Goal: Information Seeking & Learning: Learn about a topic

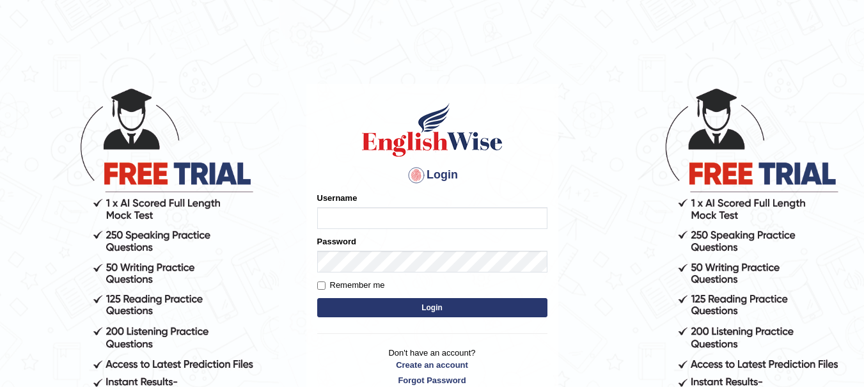
type input "yadwinder_online"
click at [391, 306] on button "Login" at bounding box center [432, 307] width 230 height 19
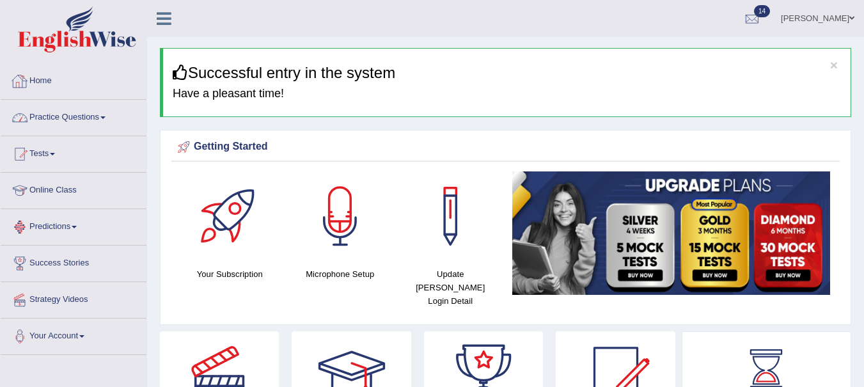
click at [101, 112] on link "Practice Questions" at bounding box center [74, 116] width 146 height 32
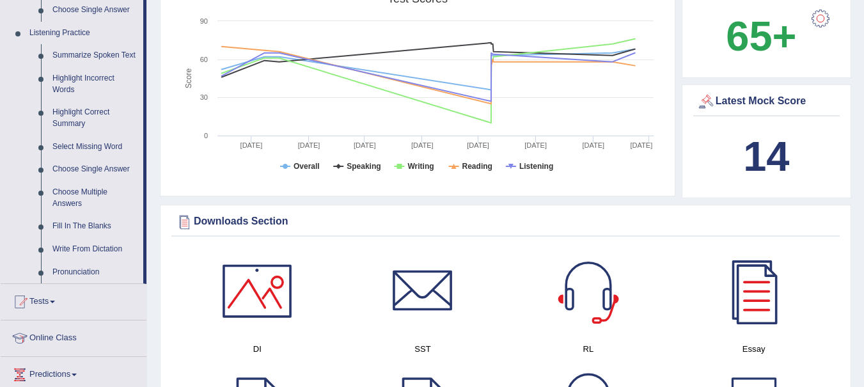
scroll to position [548, 0]
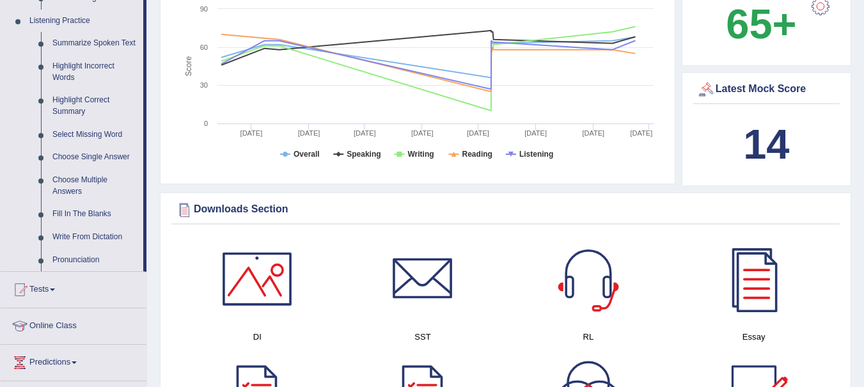
click at [82, 212] on link "Fill In The Blanks" at bounding box center [95, 214] width 97 height 23
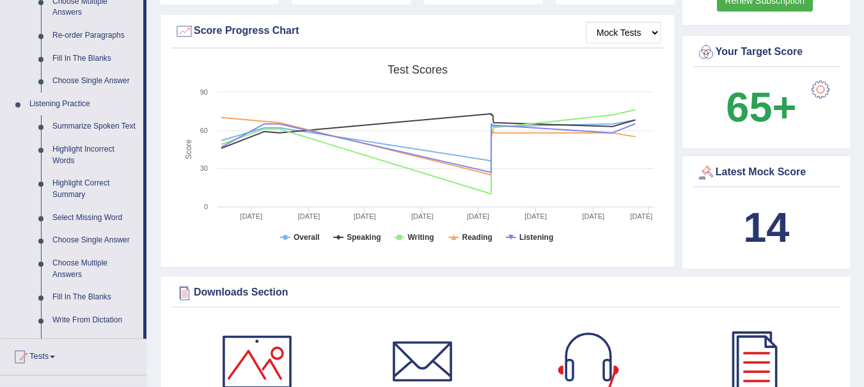
scroll to position [791, 0]
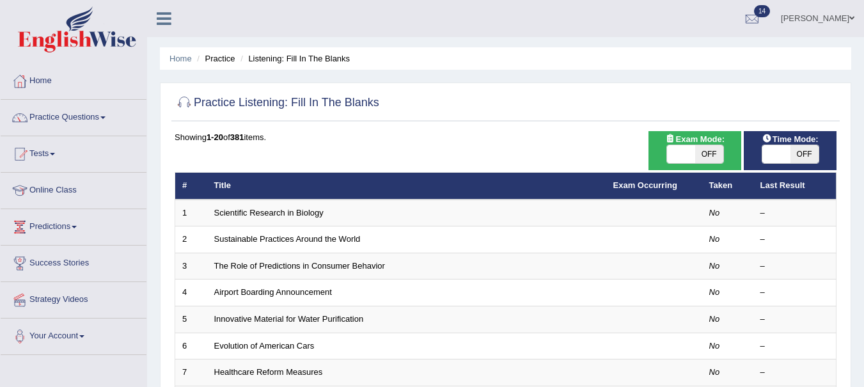
click at [711, 156] on span "OFF" at bounding box center [709, 154] width 28 height 18
checkbox input "true"
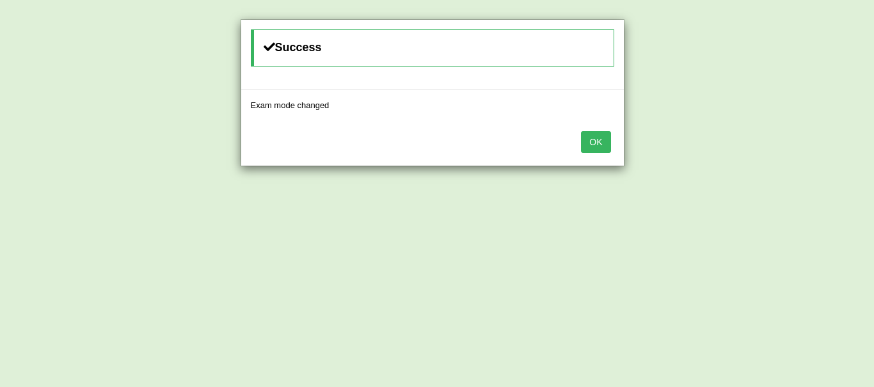
click at [599, 143] on button "OK" at bounding box center [595, 142] width 29 height 22
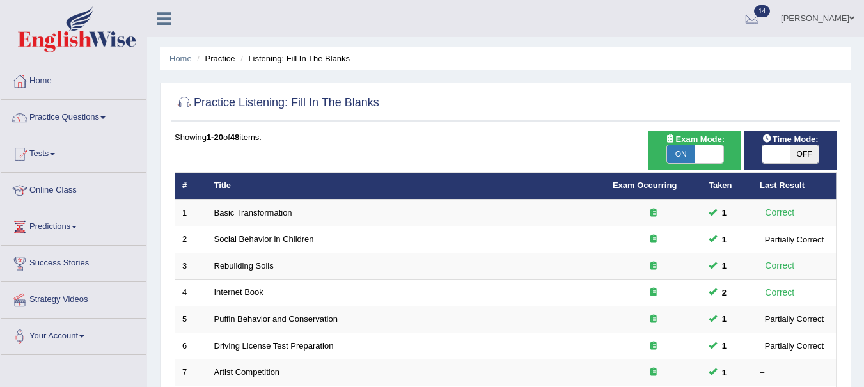
click at [802, 150] on span "OFF" at bounding box center [805, 154] width 28 height 18
checkbox input "true"
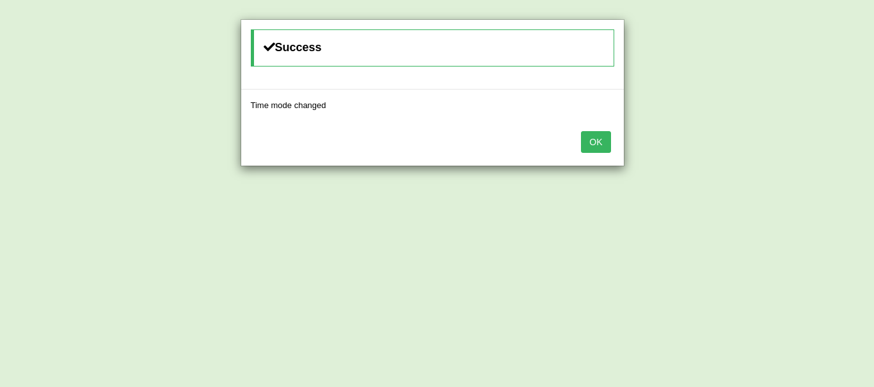
click at [594, 139] on button "OK" at bounding box center [595, 142] width 29 height 22
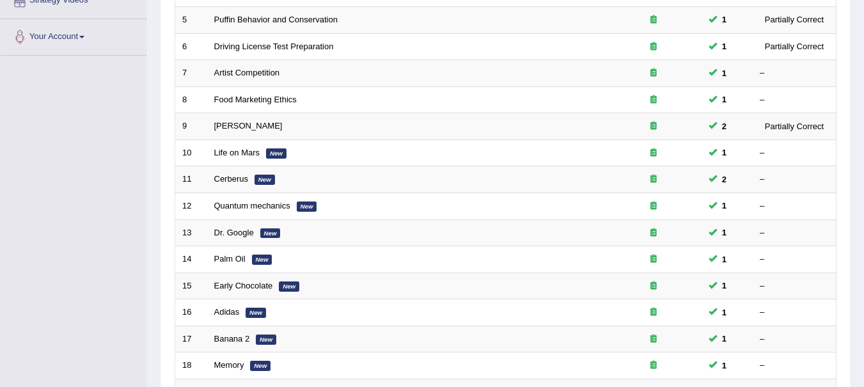
scroll to position [460, 0]
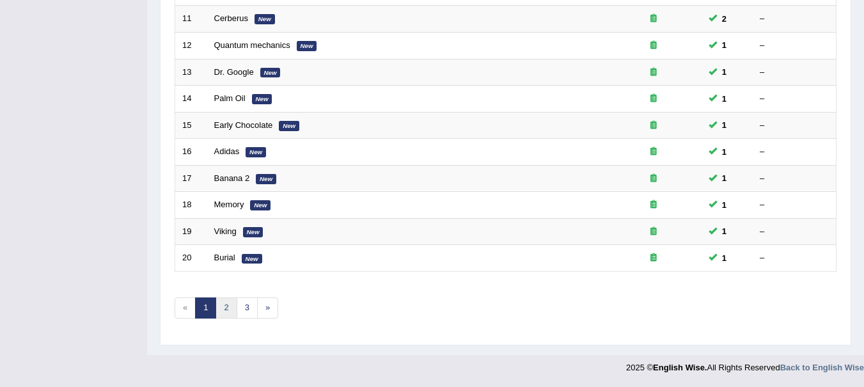
click at [223, 307] on link "2" at bounding box center [226, 307] width 21 height 21
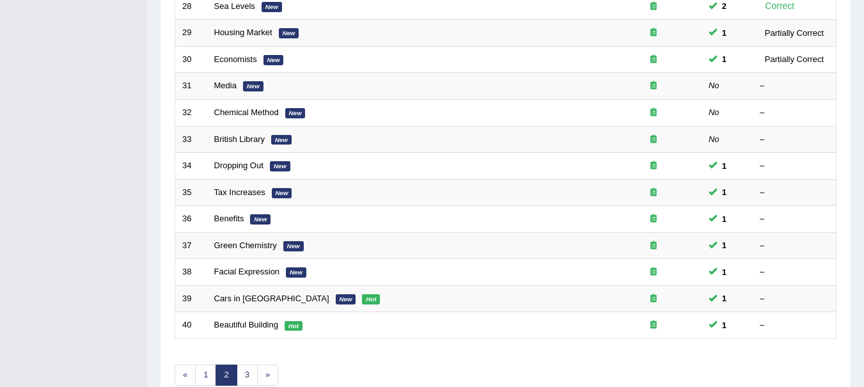
scroll to position [391, 0]
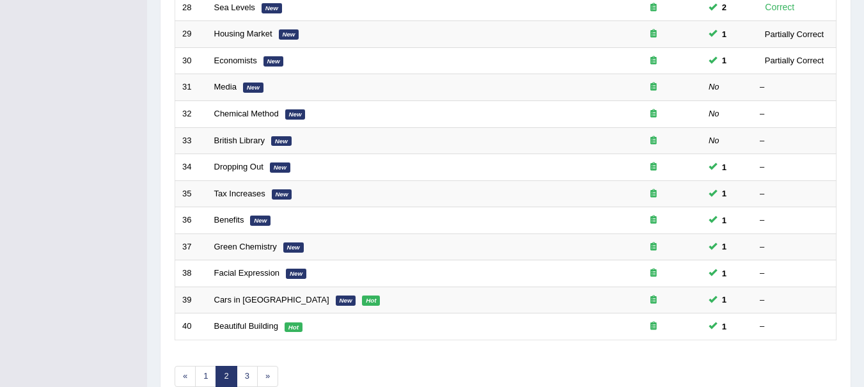
click at [226, 82] on link "Media" at bounding box center [225, 87] width 22 height 10
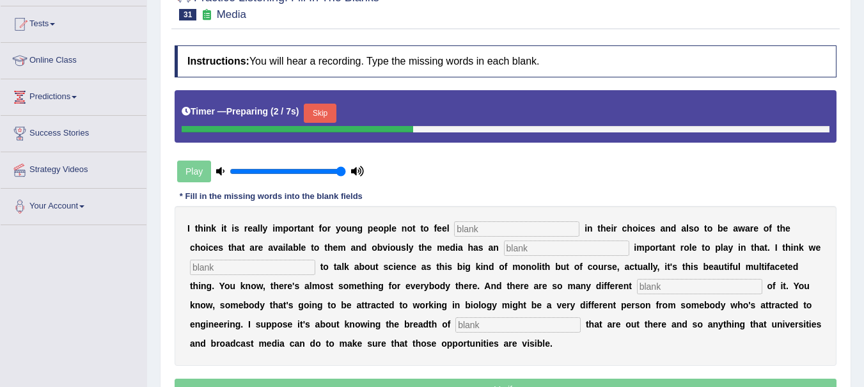
scroll to position [131, 0]
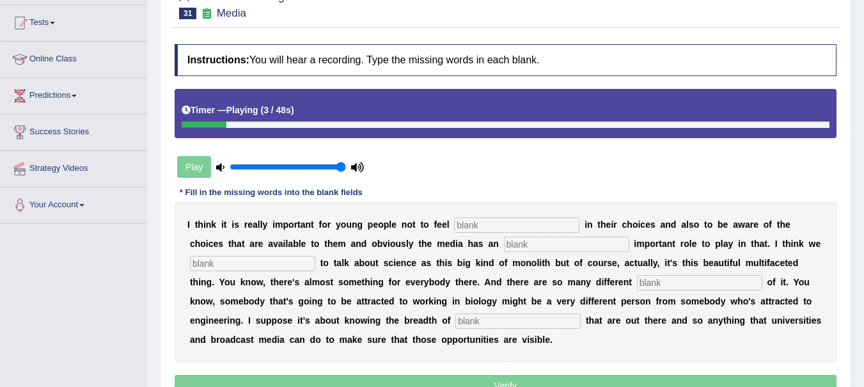
click at [476, 225] on input "text" at bounding box center [516, 224] width 125 height 15
type input "restricted"
click at [532, 242] on input "text" at bounding box center [566, 244] width 125 height 15
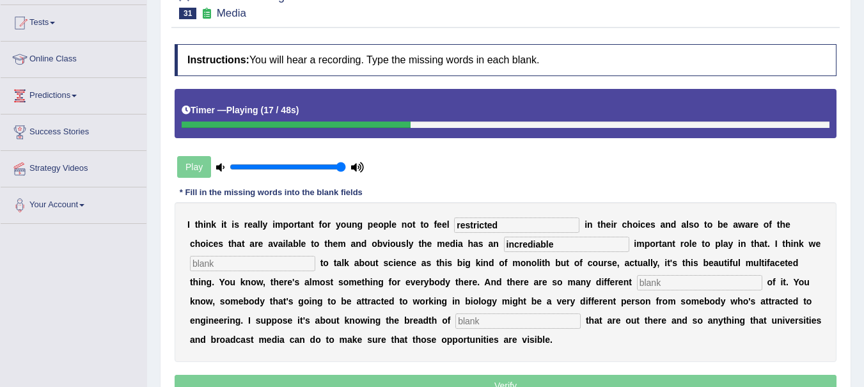
type input "incrediable"
click at [285, 267] on input "text" at bounding box center [252, 263] width 125 height 15
click at [338, 130] on div "Timer — Playing ( 22 / 48s )" at bounding box center [506, 113] width 662 height 49
click at [345, 127] on div at bounding box center [336, 125] width 309 height 6
click at [662, 284] on input "text" at bounding box center [699, 282] width 125 height 15
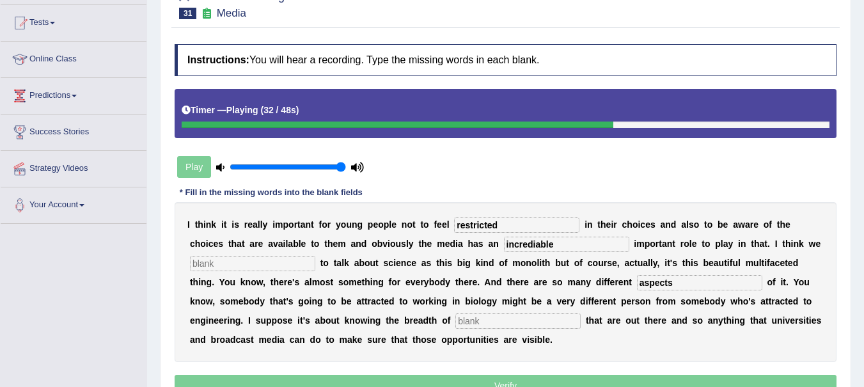
type input "aspects"
click at [565, 247] on input "incrediable" at bounding box center [566, 244] width 125 height 15
click at [513, 317] on input "text" at bounding box center [517, 320] width 125 height 15
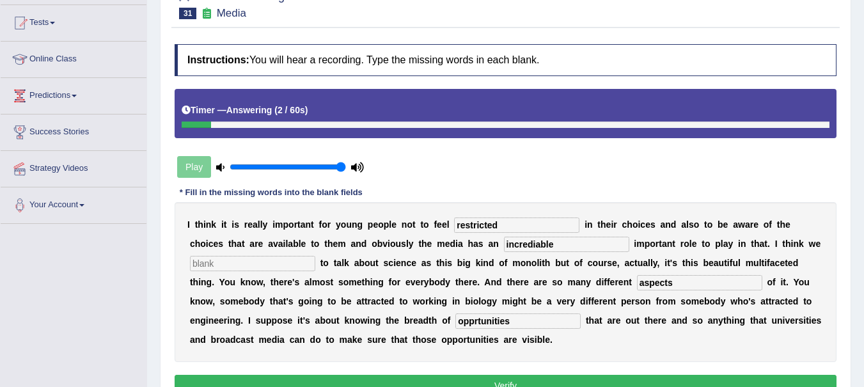
click at [474, 324] on input "opprtunities" at bounding box center [517, 320] width 125 height 15
type input "opportunities"
click at [541, 245] on input "incrediable" at bounding box center [566, 244] width 125 height 15
type input "incredible"
click at [530, 376] on button "Verify" at bounding box center [506, 386] width 662 height 22
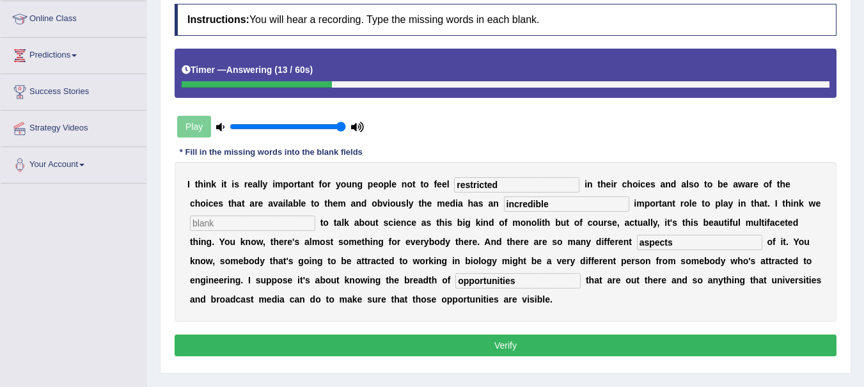
scroll to position [192, 0]
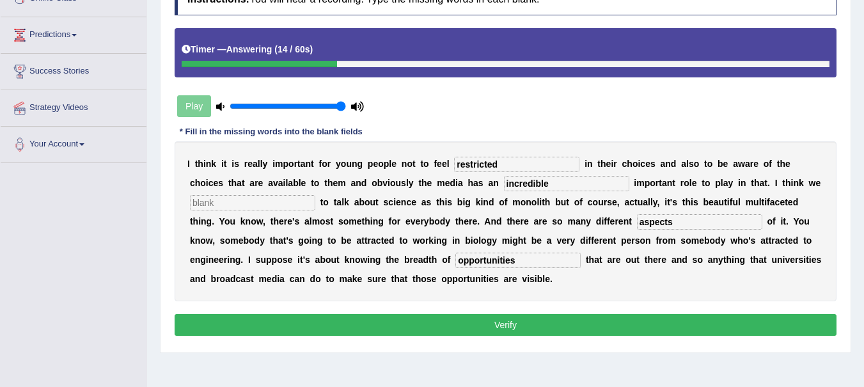
click at [257, 200] on input "text" at bounding box center [252, 202] width 125 height 15
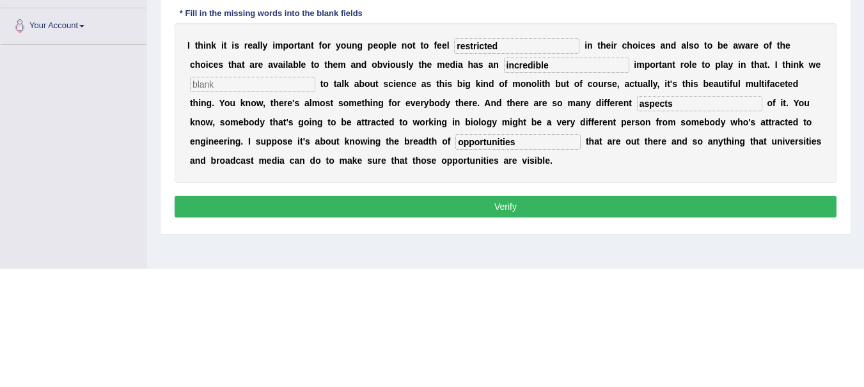
click at [236, 200] on input "text" at bounding box center [252, 202] width 125 height 15
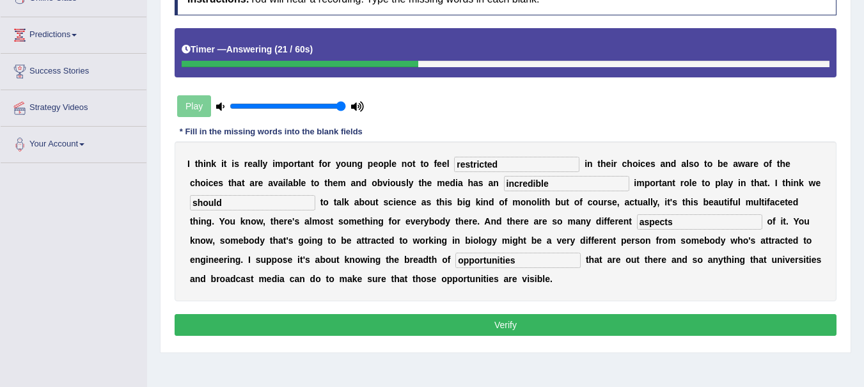
type input "should"
click at [502, 321] on button "Verify" at bounding box center [506, 325] width 662 height 22
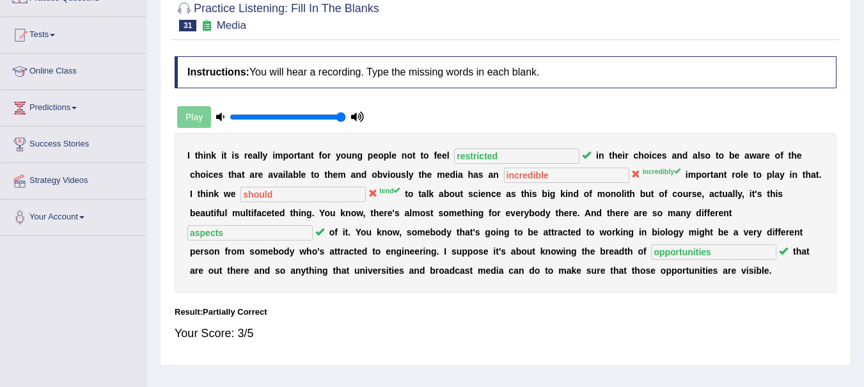
scroll to position [14, 0]
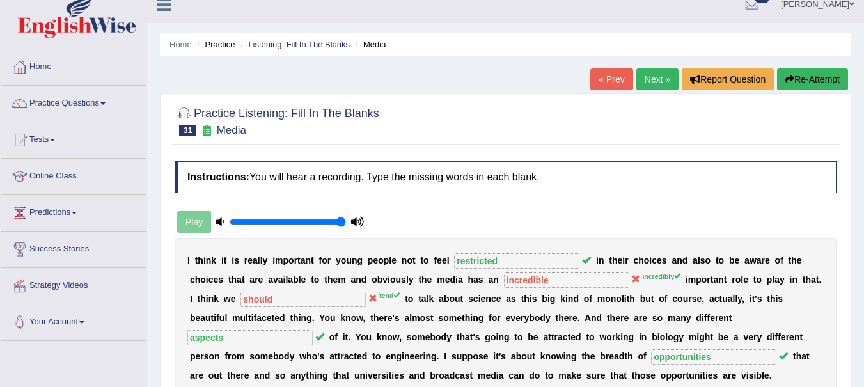
click at [656, 81] on link "Next »" at bounding box center [657, 79] width 42 height 22
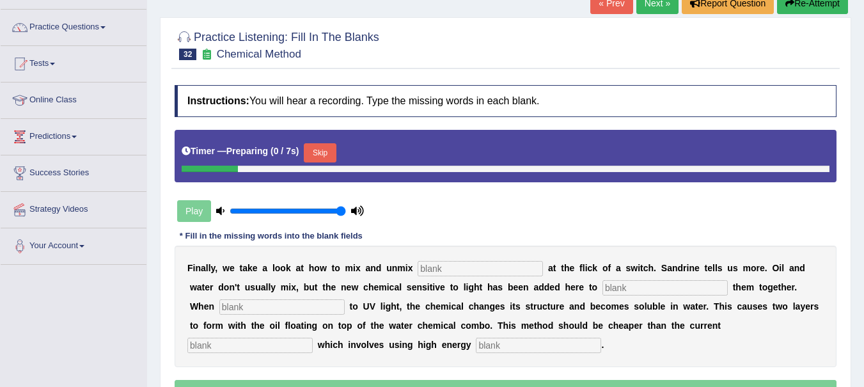
scroll to position [91, 0]
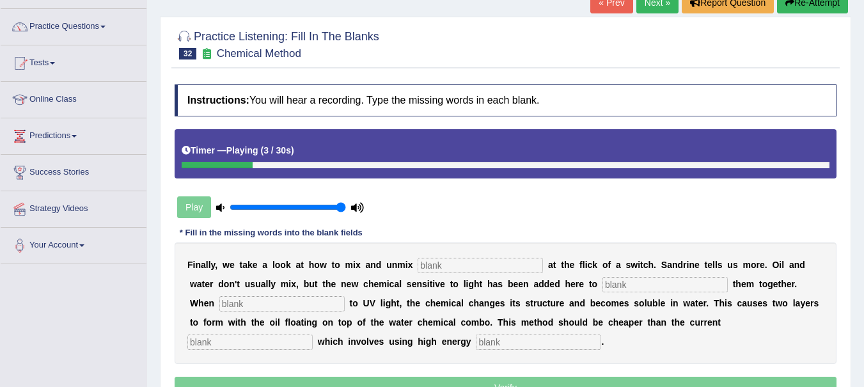
click at [438, 265] on input "text" at bounding box center [480, 265] width 125 height 15
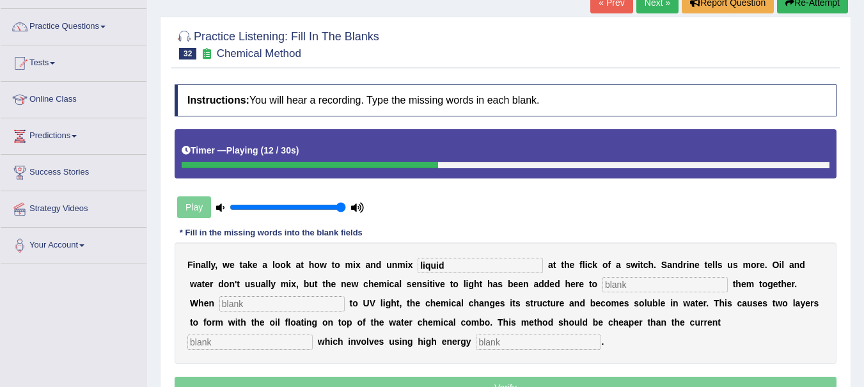
type input "liquid"
click at [626, 285] on input "text" at bounding box center [665, 284] width 125 height 15
type input "blend"
click at [274, 299] on input "text" at bounding box center [281, 303] width 125 height 15
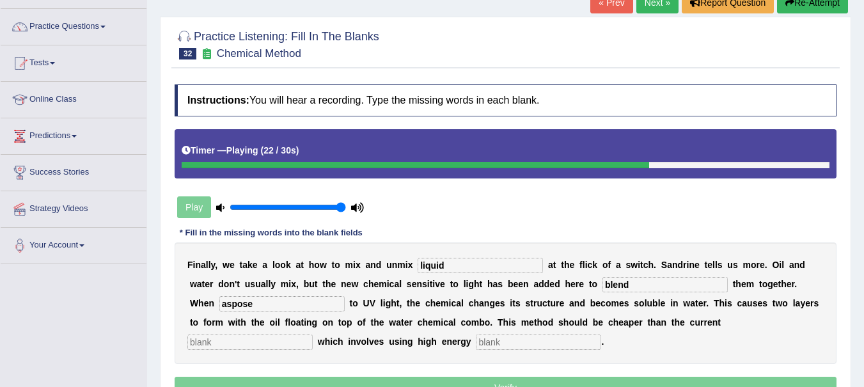
click at [279, 309] on input "aspose" at bounding box center [281, 303] width 125 height 15
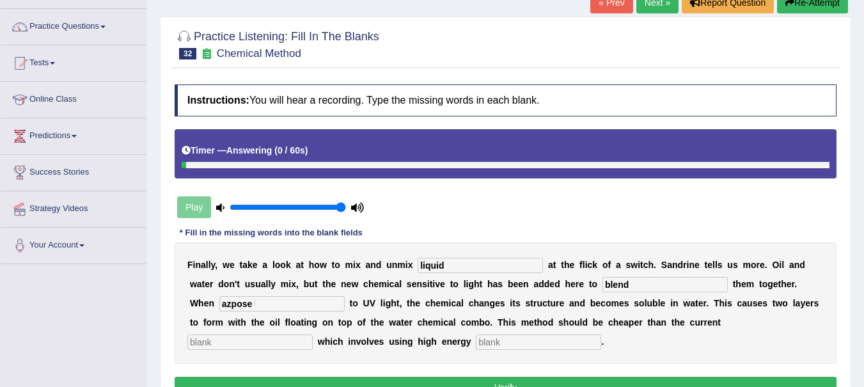
type input "azpose"
click at [493, 342] on input "text" at bounding box center [538, 342] width 125 height 15
type input "s"
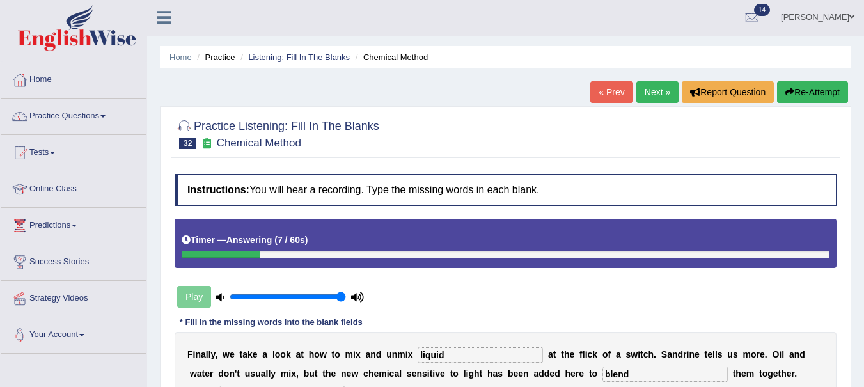
scroll to position [0, 0]
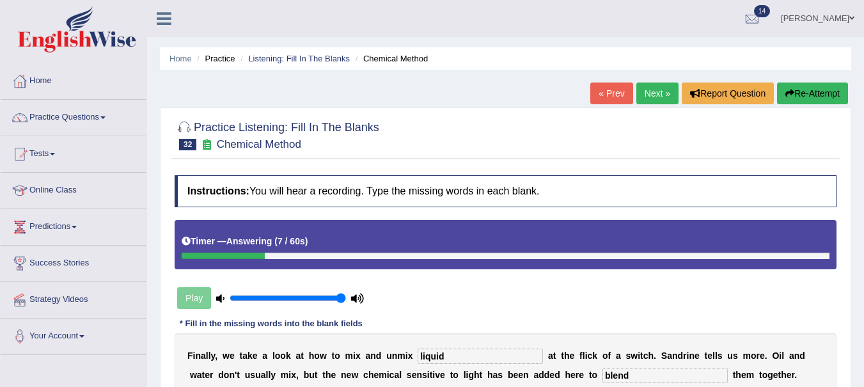
type input "cente"
click at [807, 91] on button "Re-Attempt" at bounding box center [812, 94] width 71 height 22
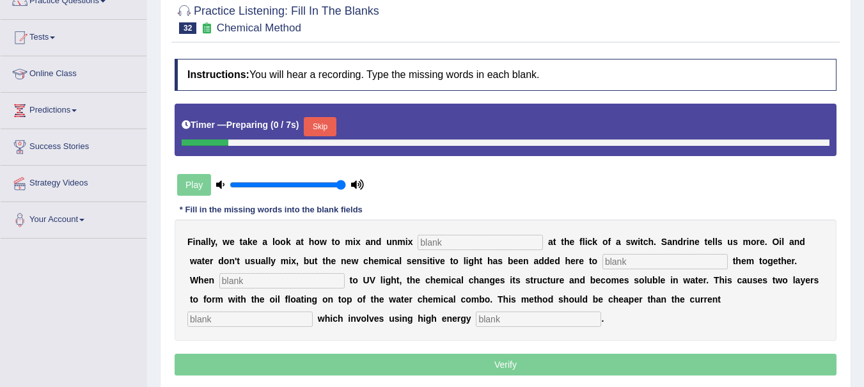
scroll to position [127, 0]
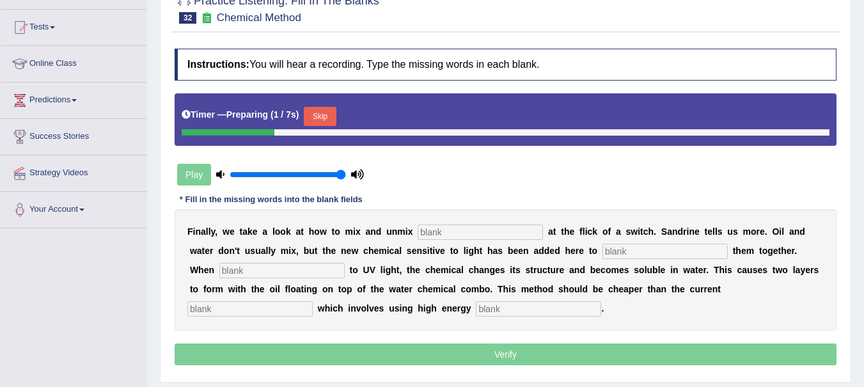
click at [450, 230] on input "text" at bounding box center [480, 232] width 125 height 15
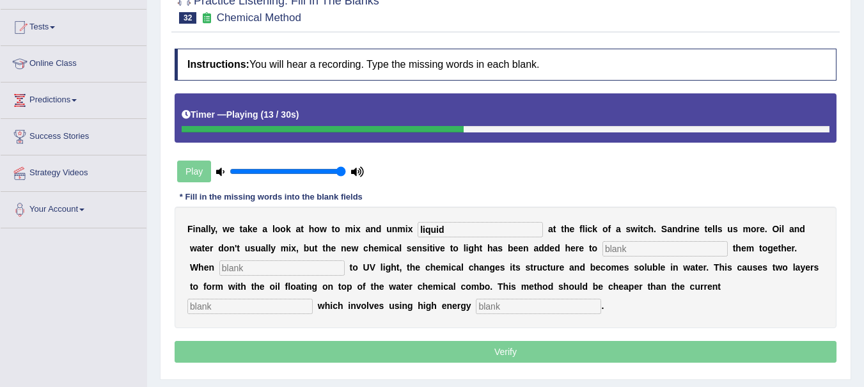
type input "liquid"
click at [628, 247] on input "text" at bounding box center [665, 248] width 125 height 15
type input "blend"
click at [301, 269] on input "text" at bounding box center [281, 267] width 125 height 15
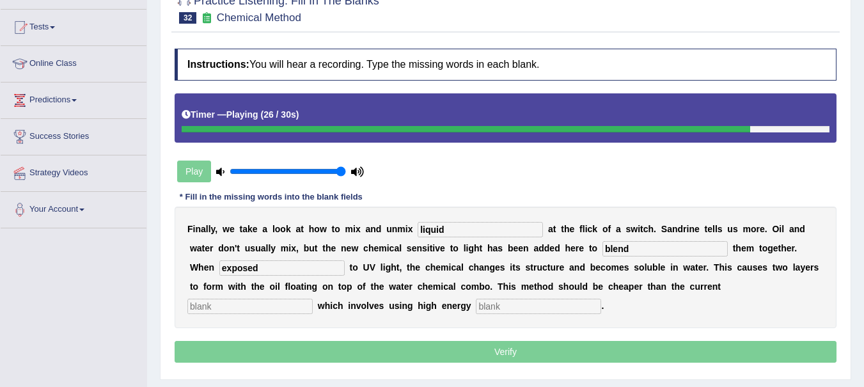
type input "exposed"
click at [281, 305] on input "text" at bounding box center [249, 306] width 125 height 15
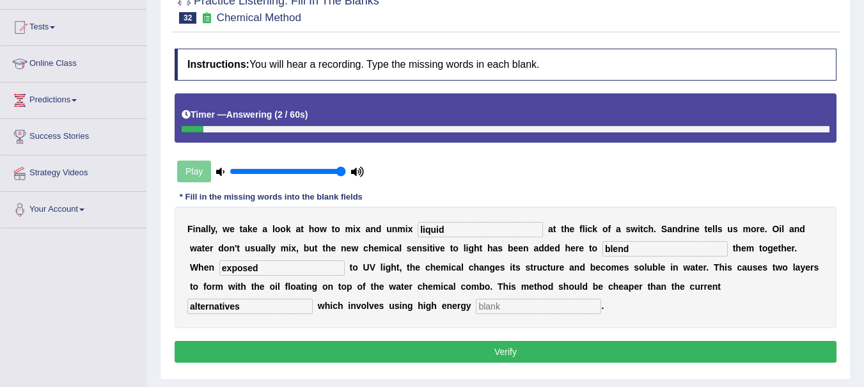
type input "alternatives"
click at [510, 310] on input "text" at bounding box center [538, 306] width 125 height 15
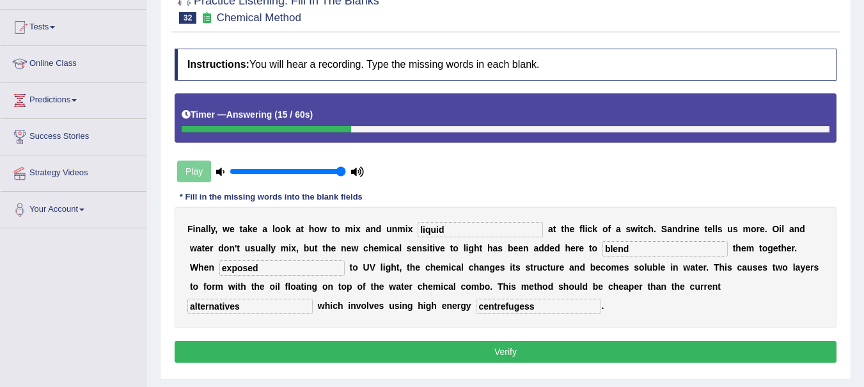
type input "centrefugess"
click at [511, 351] on button "Verify" at bounding box center [506, 352] width 662 height 22
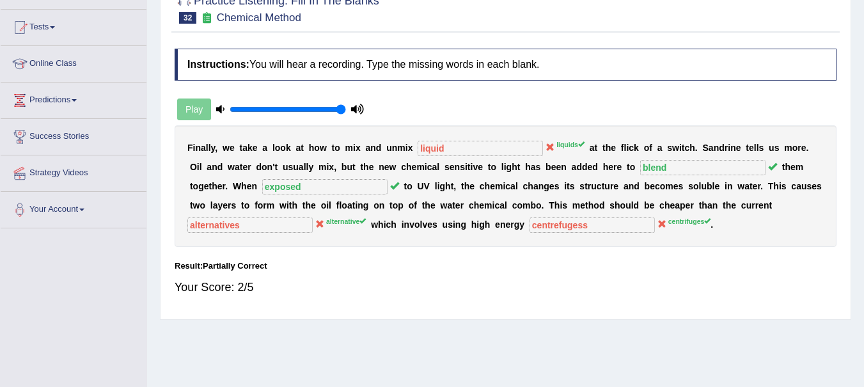
scroll to position [0, 0]
